Goal: Task Accomplishment & Management: Use online tool/utility

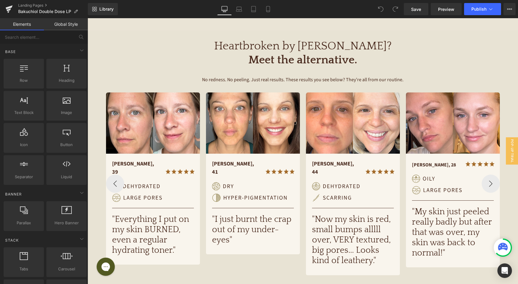
scroll to position [231, 0]
click at [158, 224] on h1 ""Everything I put on my skin BURNED, even a regular hydrating toner."" at bounding box center [153, 235] width 82 height 42
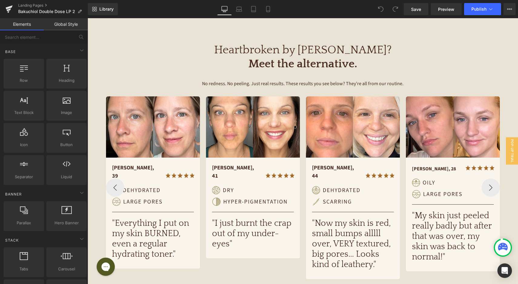
scroll to position [253, 0]
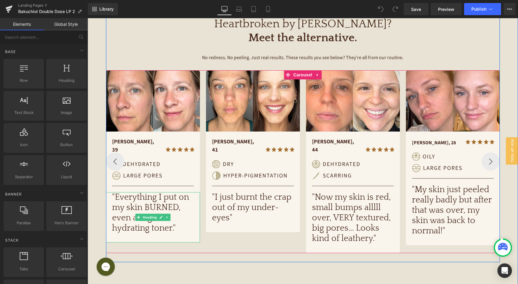
click at [167, 214] on link at bounding box center [167, 217] width 6 height 7
click at [168, 214] on link at bounding box center [170, 217] width 6 height 7
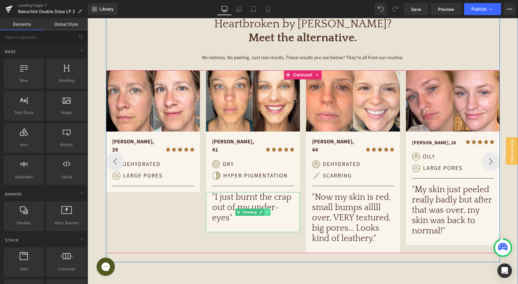
click at [266, 210] on icon at bounding box center [267, 212] width 3 height 4
click at [269, 210] on icon at bounding box center [270, 212] width 3 height 4
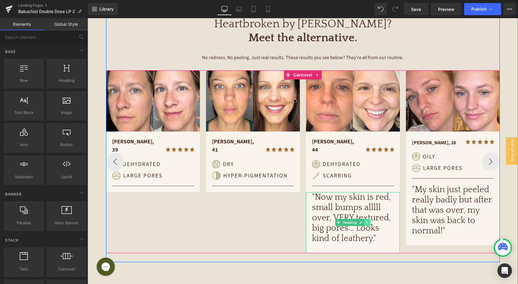
click at [366, 219] on link at bounding box center [367, 222] width 6 height 7
click at [369, 219] on link at bounding box center [370, 222] width 6 height 7
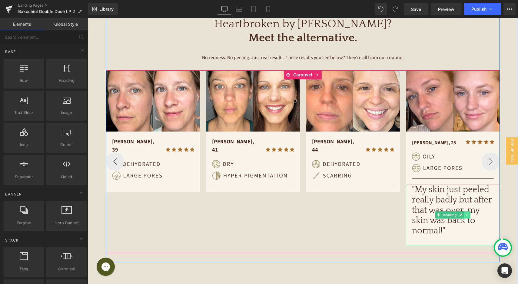
click at [466, 216] on icon at bounding box center [467, 215] width 3 height 4
click at [469, 215] on icon at bounding box center [470, 214] width 3 height 3
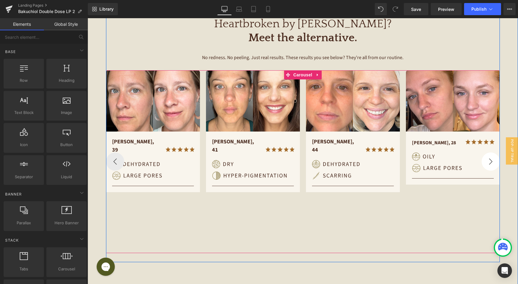
click at [493, 156] on button "›" at bounding box center [491, 162] width 18 height 18
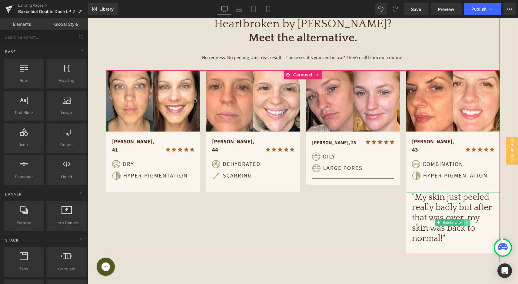
click at [466, 221] on icon at bounding box center [467, 223] width 3 height 4
click at [469, 221] on icon at bounding box center [470, 222] width 3 height 3
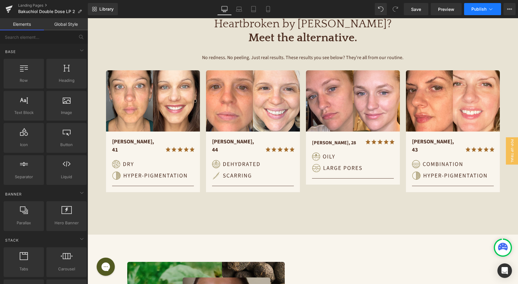
click at [485, 9] on span "Publish" at bounding box center [479, 9] width 15 height 5
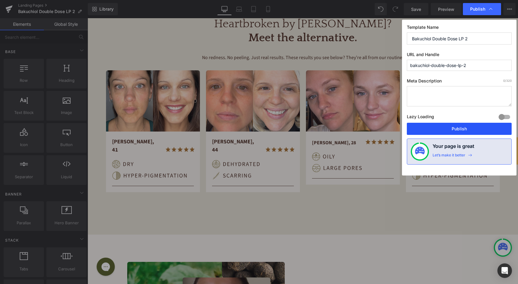
click at [449, 130] on button "Publish" at bounding box center [459, 129] width 105 height 12
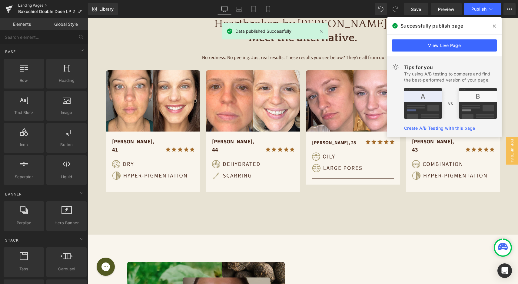
click at [35, 5] on link "Landing Pages" at bounding box center [53, 5] width 70 height 5
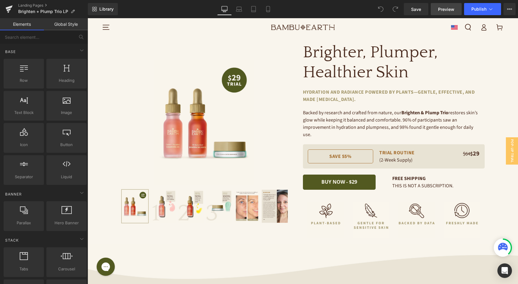
click at [450, 10] on span "Preview" at bounding box center [446, 9] width 16 height 6
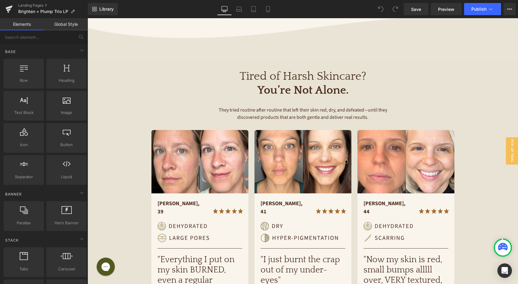
scroll to position [268, 0]
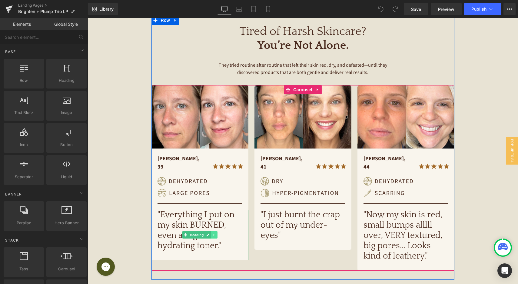
click at [213, 233] on icon at bounding box center [214, 235] width 3 height 4
click at [216, 233] on icon at bounding box center [217, 234] width 3 height 3
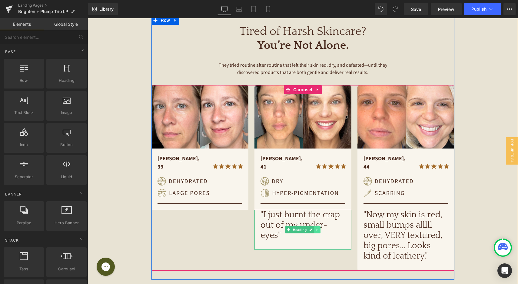
click at [317, 226] on link at bounding box center [317, 229] width 6 height 7
click at [320, 228] on icon at bounding box center [320, 230] width 3 height 4
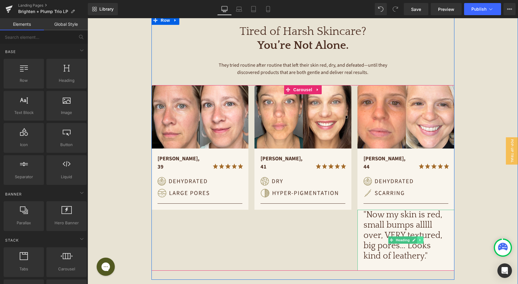
click at [420, 238] on icon at bounding box center [420, 240] width 3 height 4
click at [422, 238] on icon at bounding box center [423, 240] width 3 height 4
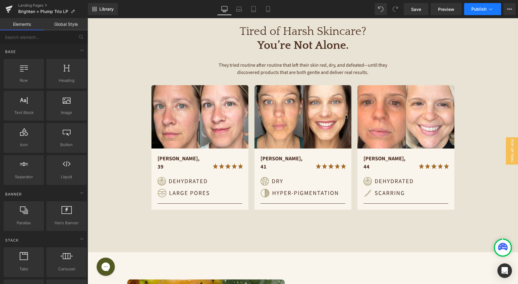
click at [485, 12] on button "Publish" at bounding box center [482, 9] width 37 height 12
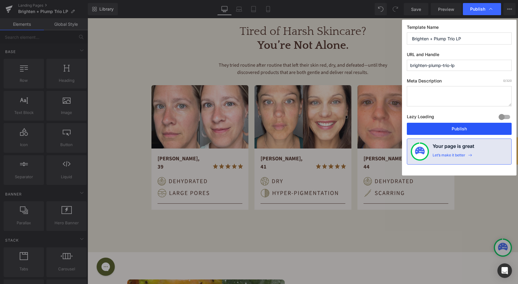
click at [460, 129] on button "Publish" at bounding box center [459, 129] width 105 height 12
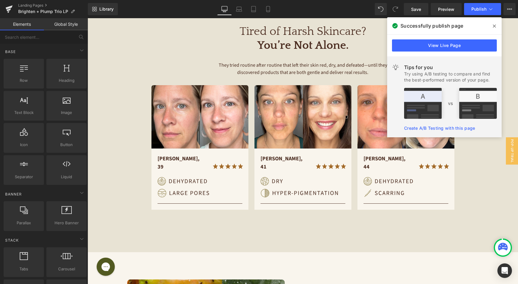
click at [496, 26] on icon at bounding box center [494, 26] width 3 height 5
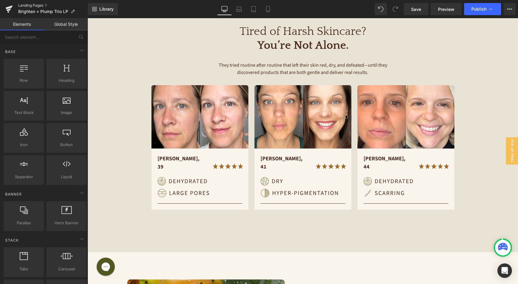
click at [33, 6] on link "Landing Pages" at bounding box center [53, 5] width 70 height 5
